Goal: Transaction & Acquisition: Purchase product/service

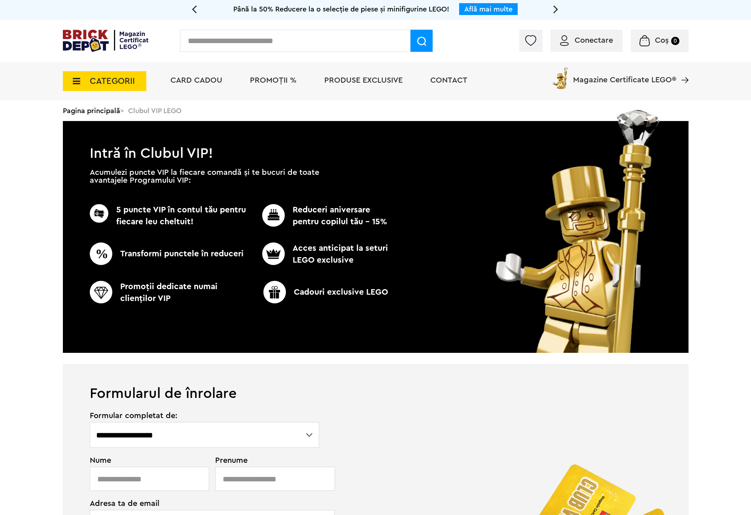
drag, startPoint x: 114, startPoint y: 81, endPoint x: 119, endPoint y: 80, distance: 4.8
click at [114, 81] on span "CATEGORII" at bounding box center [112, 81] width 45 height 9
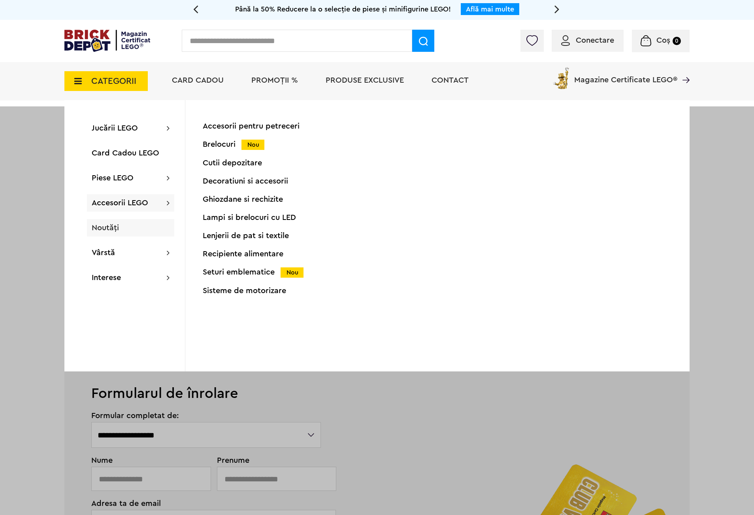
click at [110, 225] on span "Noutăți" at bounding box center [105, 228] width 27 height 8
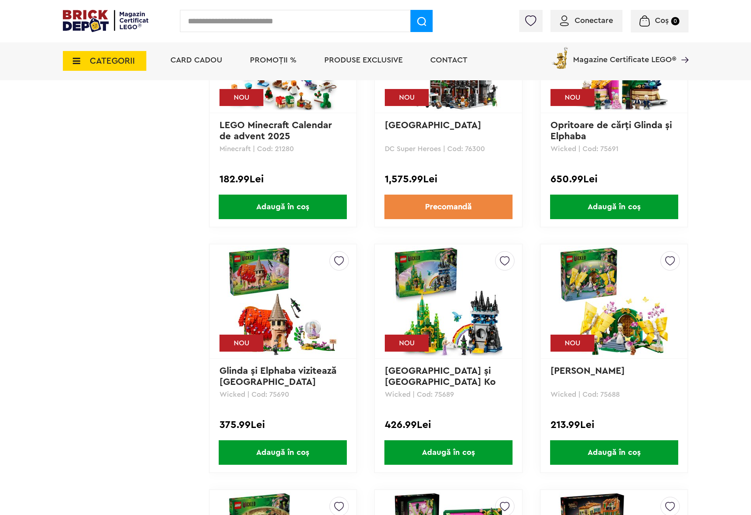
scroll to position [1325, 0]
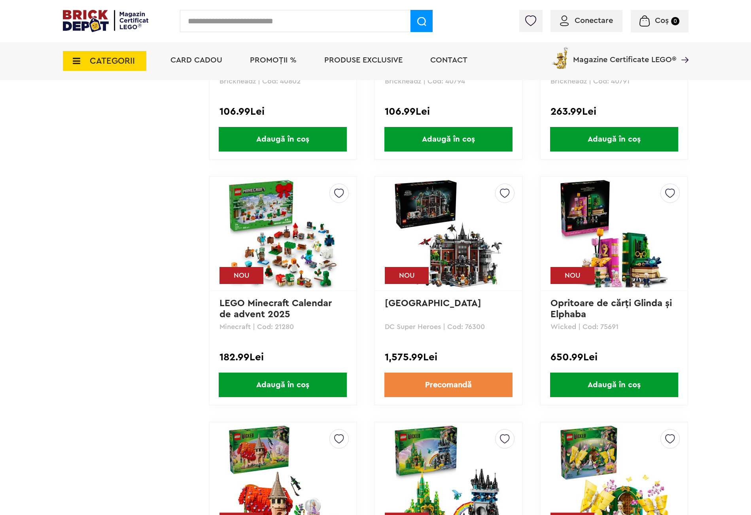
click at [438, 298] on link "Arkham Asylum" at bounding box center [433, 302] width 96 height 9
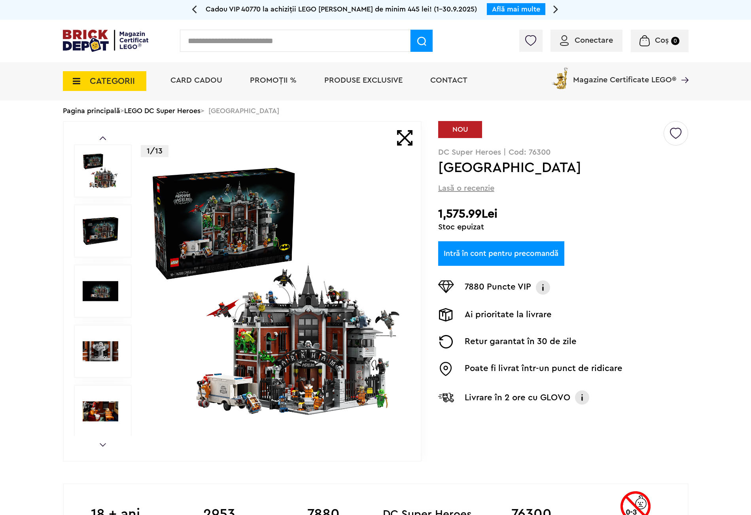
click at [83, 227] on img at bounding box center [101, 231] width 36 height 36
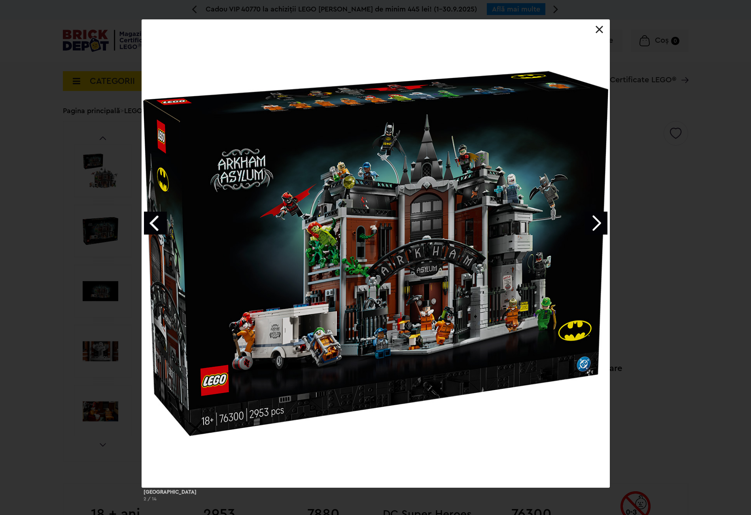
click at [600, 217] on link "Next image" at bounding box center [595, 223] width 23 height 23
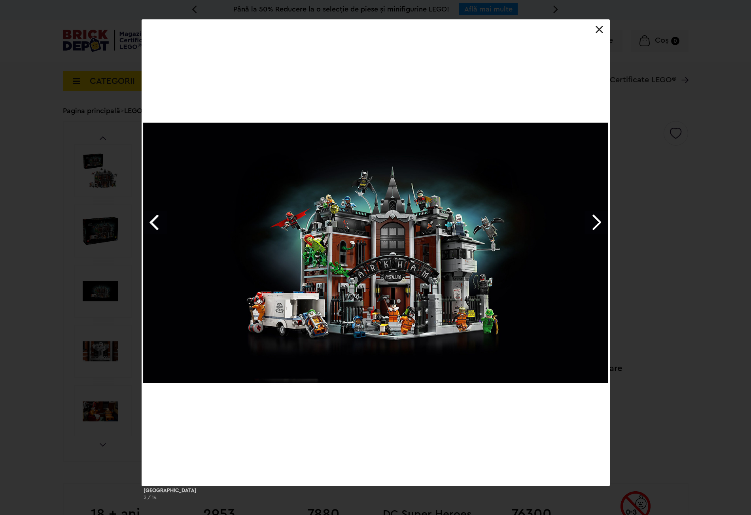
click at [599, 217] on link "Next image" at bounding box center [595, 222] width 23 height 23
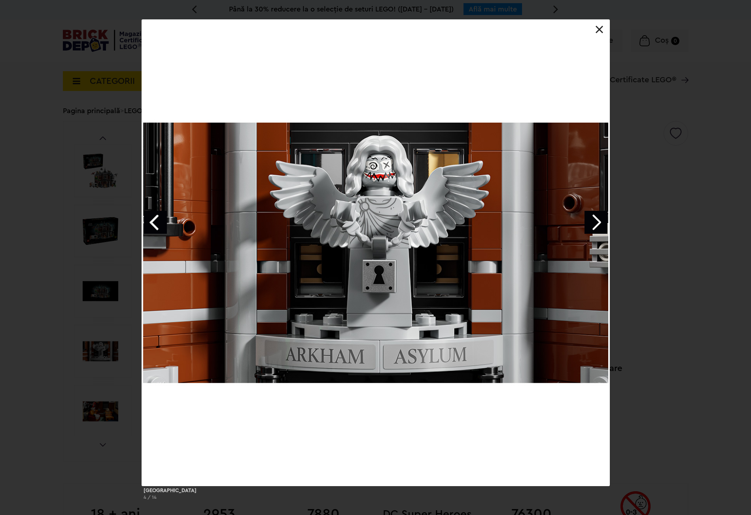
click at [599, 217] on link "Next image" at bounding box center [595, 222] width 23 height 23
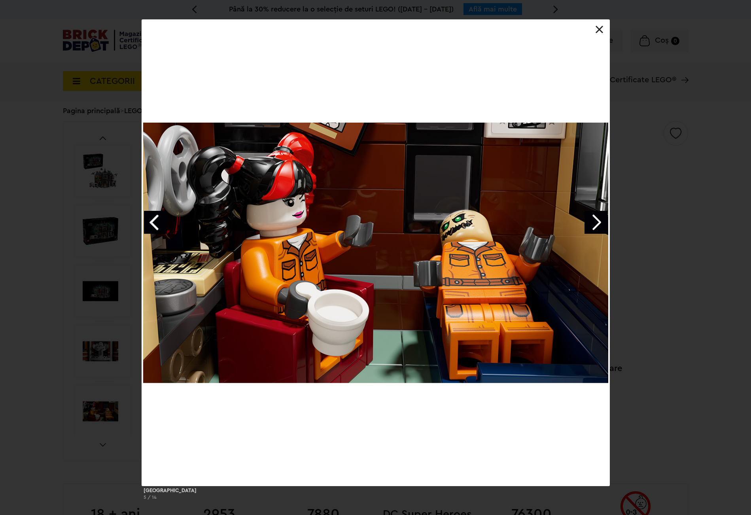
click at [599, 217] on link "Next image" at bounding box center [595, 222] width 23 height 23
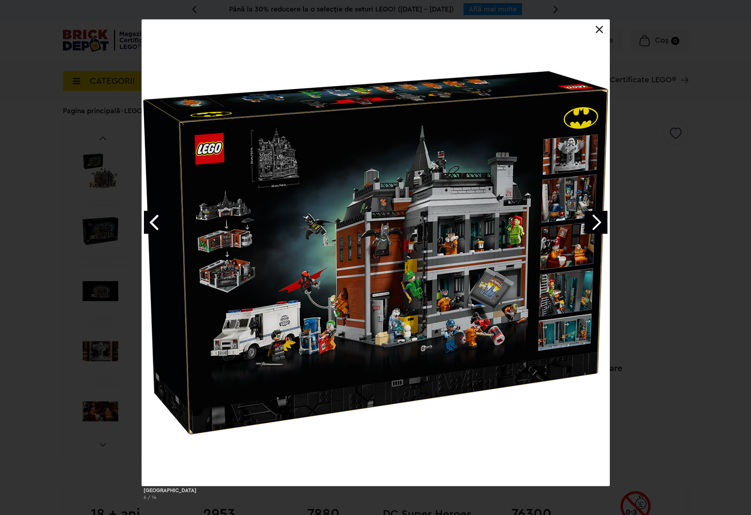
click at [599, 217] on link "Next image" at bounding box center [595, 222] width 23 height 23
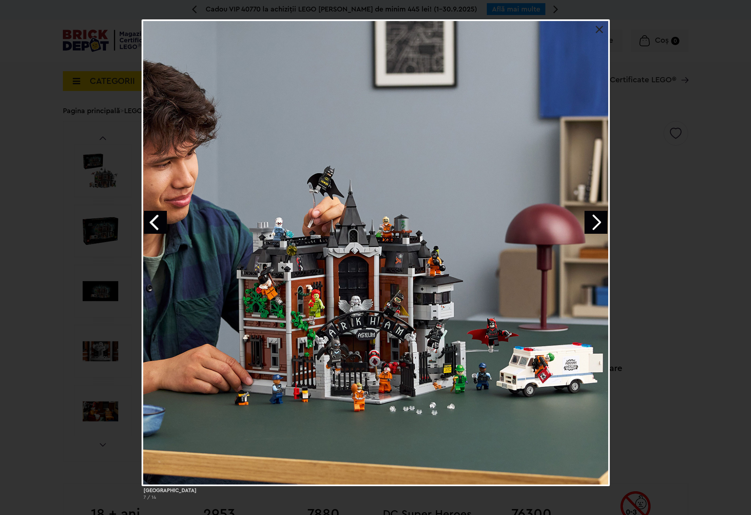
click at [599, 217] on link "Next image" at bounding box center [595, 222] width 23 height 23
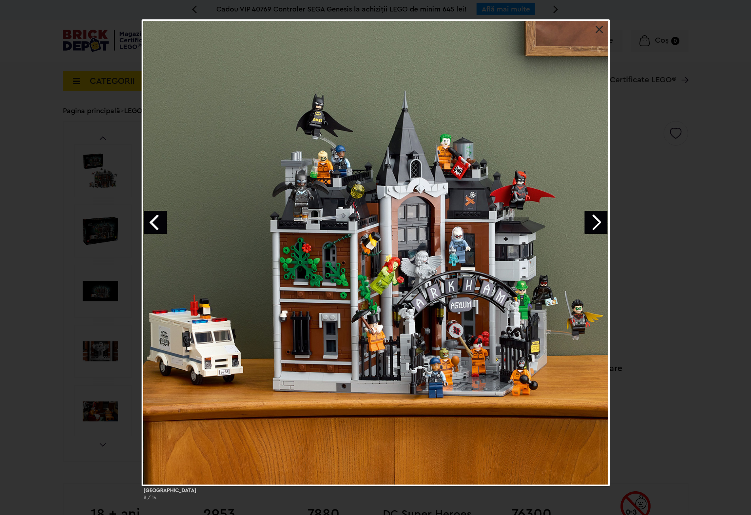
click at [598, 27] on link at bounding box center [599, 30] width 8 height 8
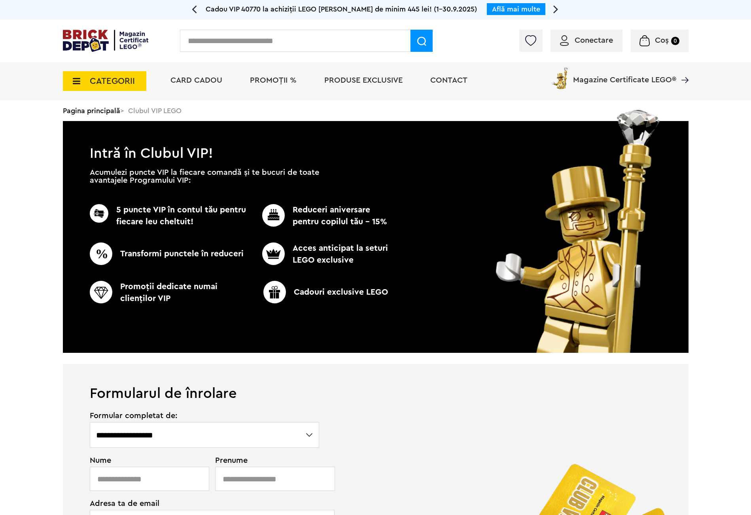
click at [243, 36] on input "text" at bounding box center [295, 41] width 230 height 22
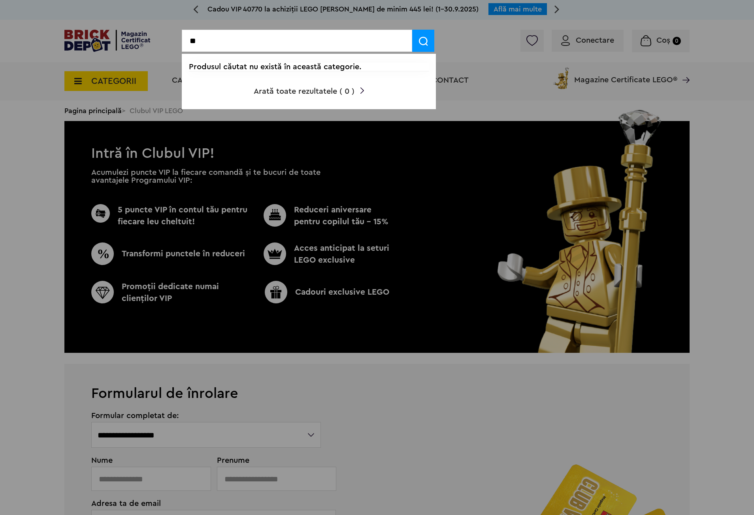
type input "*"
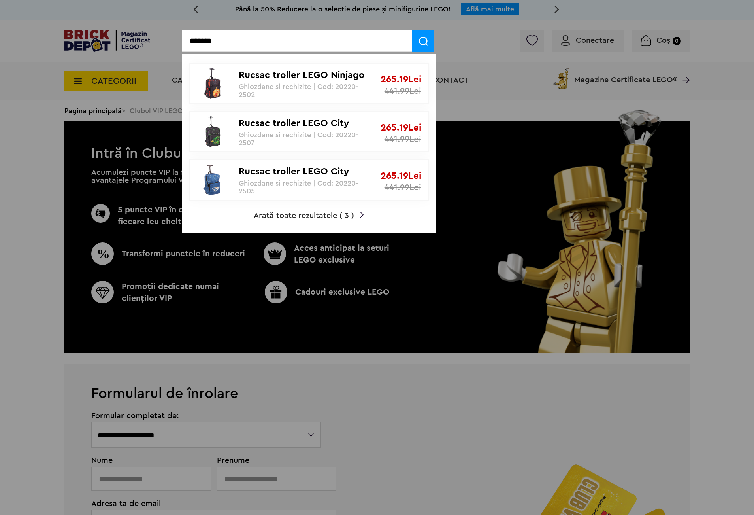
type input "*******"
drag, startPoint x: 287, startPoint y: 116, endPoint x: 292, endPoint y: 122, distance: 7.8
click at [292, 122] on p "Rucsac troller LEGO City" at bounding box center [305, 123] width 132 height 11
